Goal: Task Accomplishment & Management: Use online tool/utility

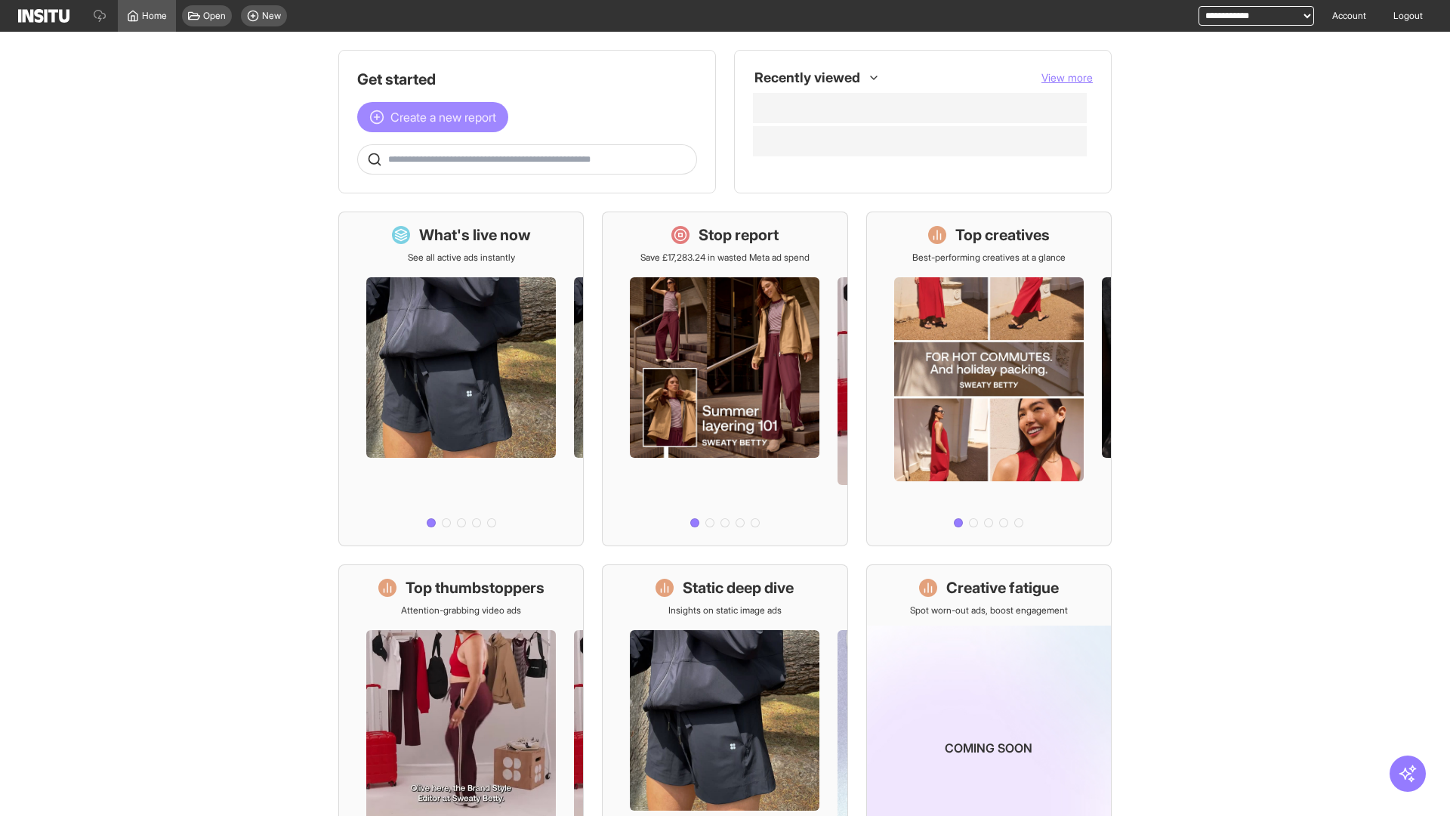
click at [437, 117] on span "Create a new report" at bounding box center [443, 117] width 106 height 18
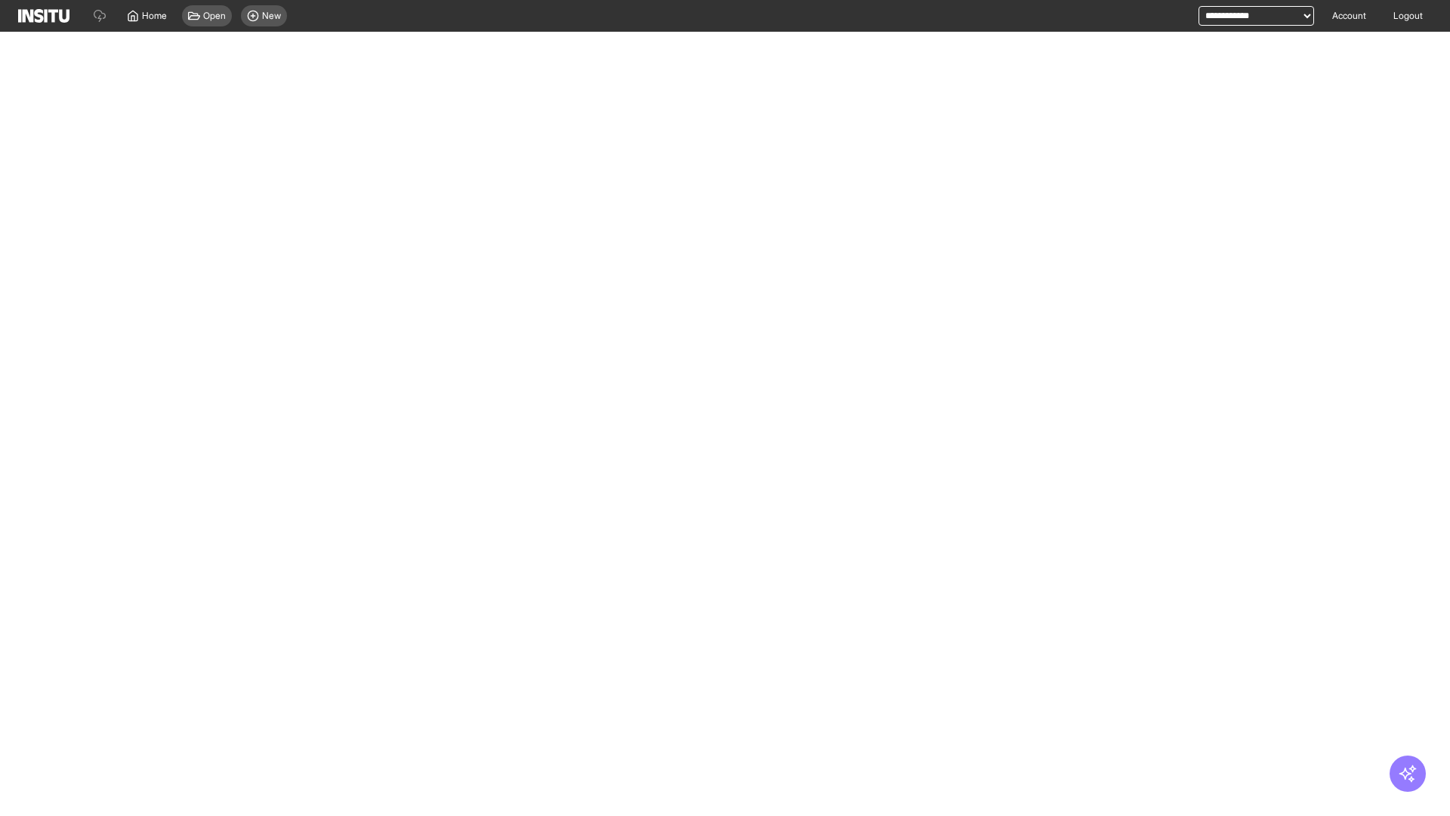
select select "**"
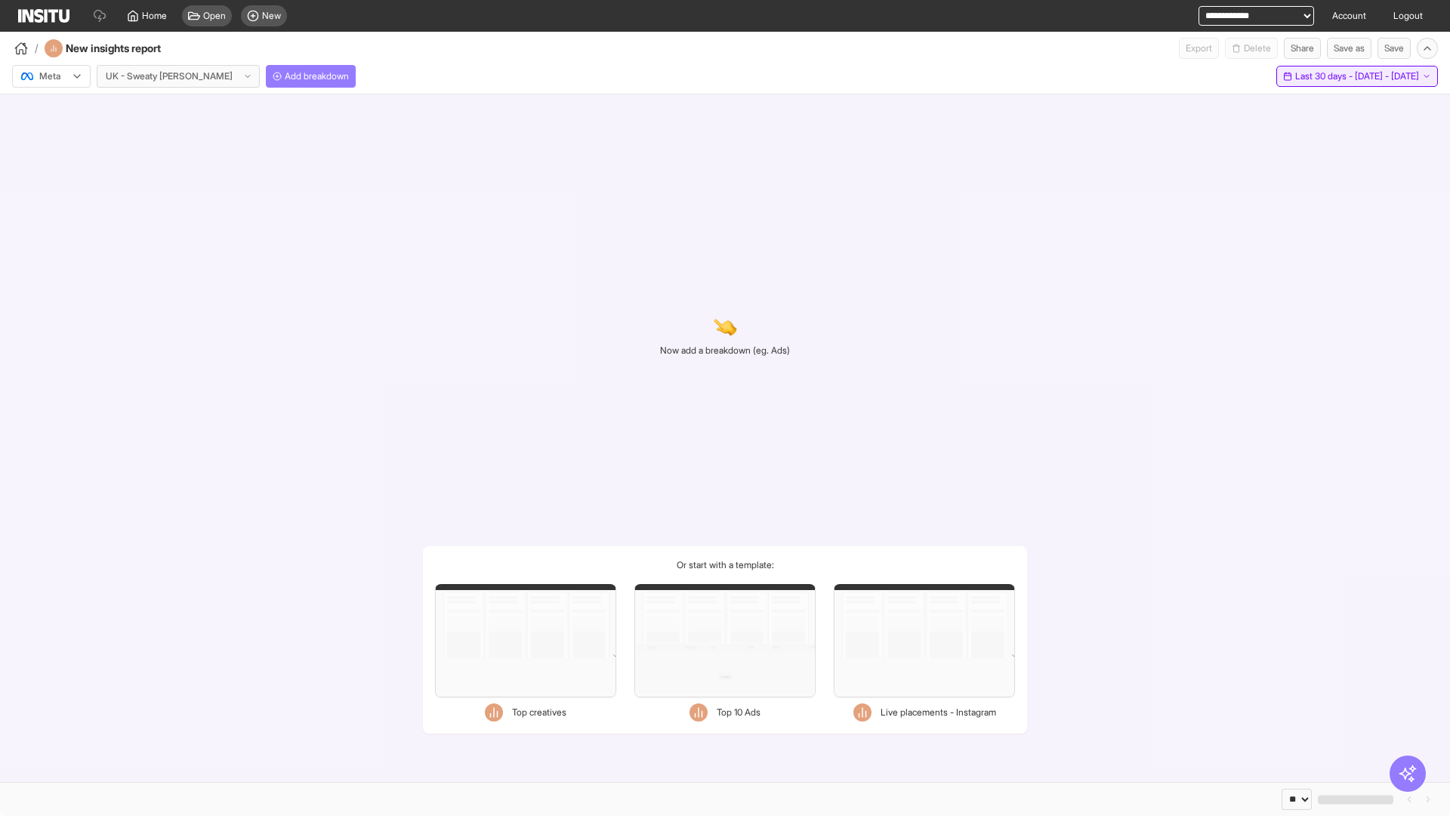
click at [1323, 76] on span "Last 30 days - [DATE] - [DATE]" at bounding box center [1357, 76] width 124 height 12
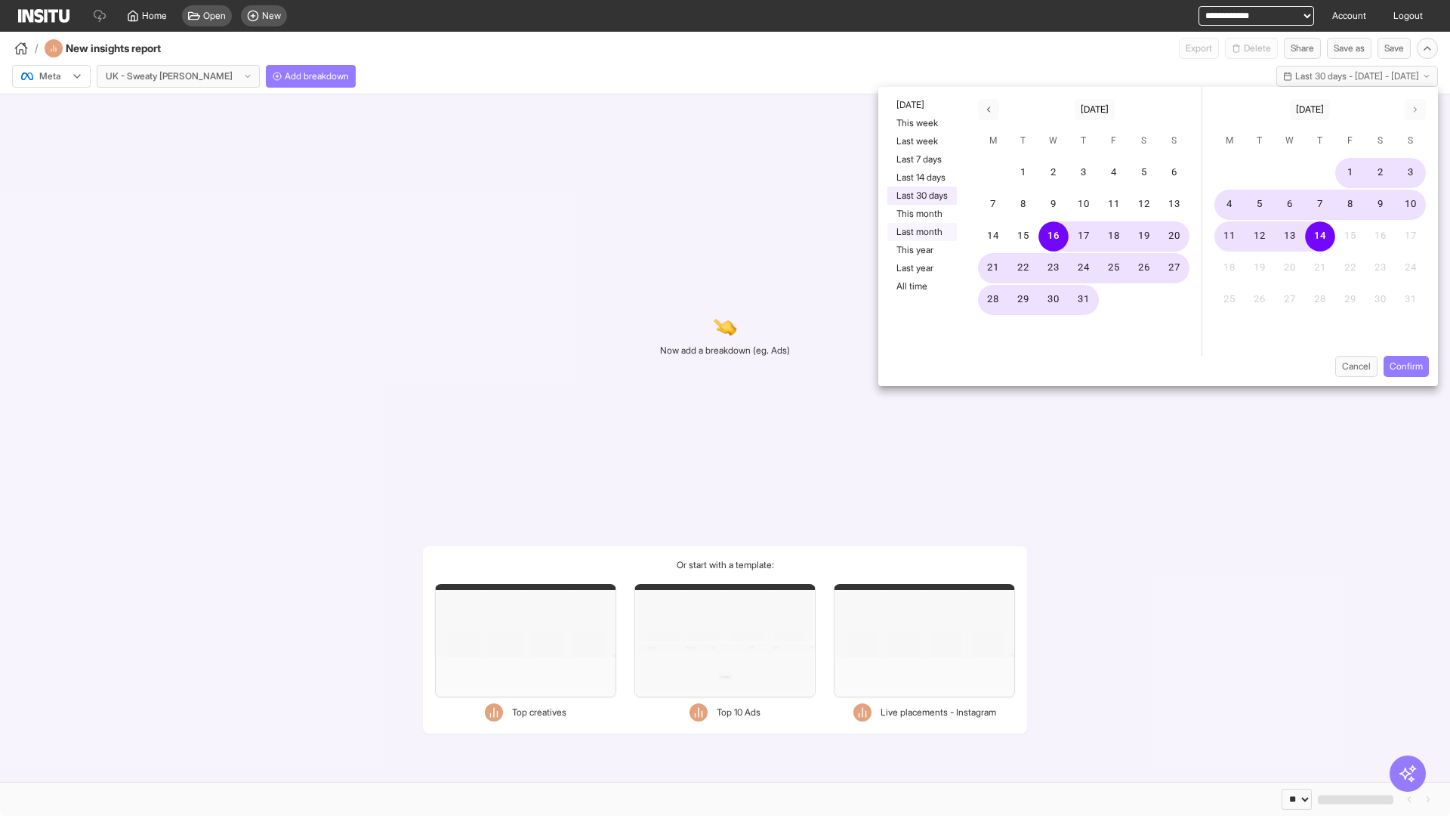
click at [921, 232] on button "Last month" at bounding box center [921, 232] width 69 height 18
